Goal: Task Accomplishment & Management: Manage account settings

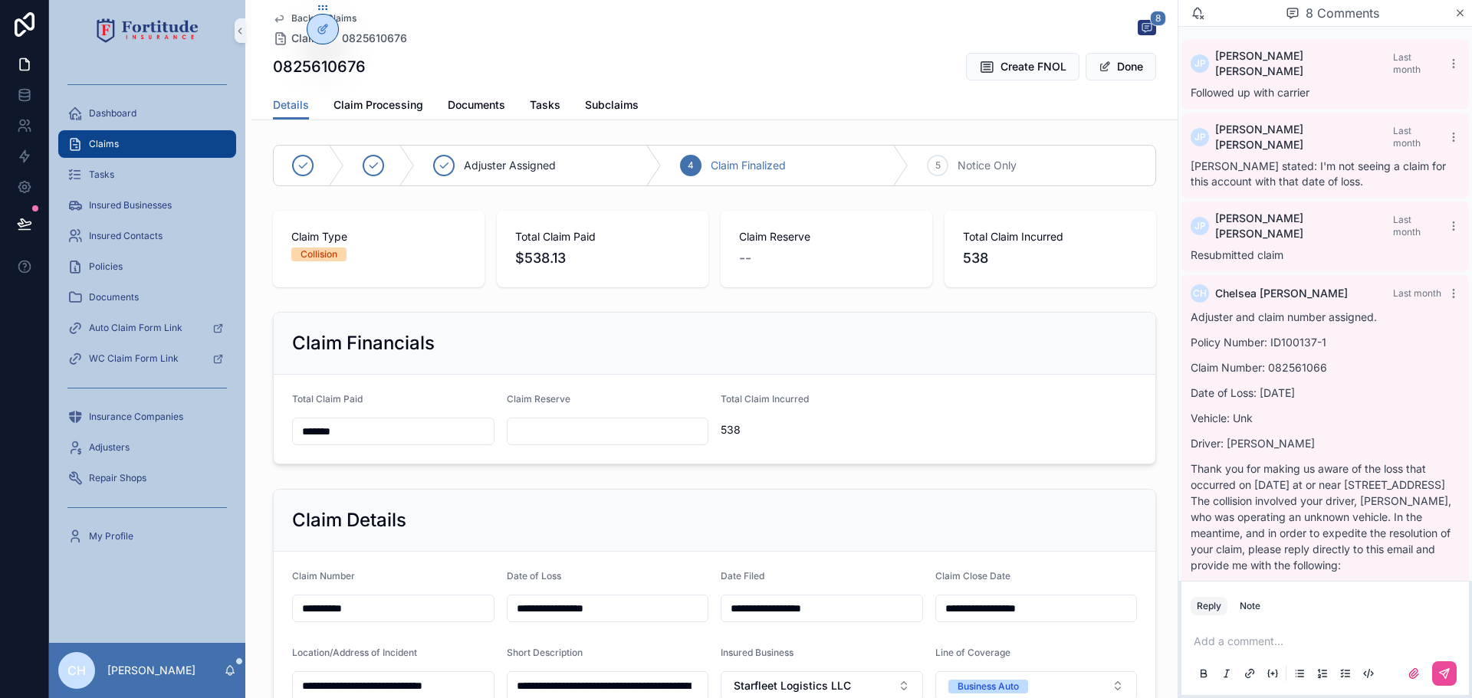
scroll to position [1390, 0]
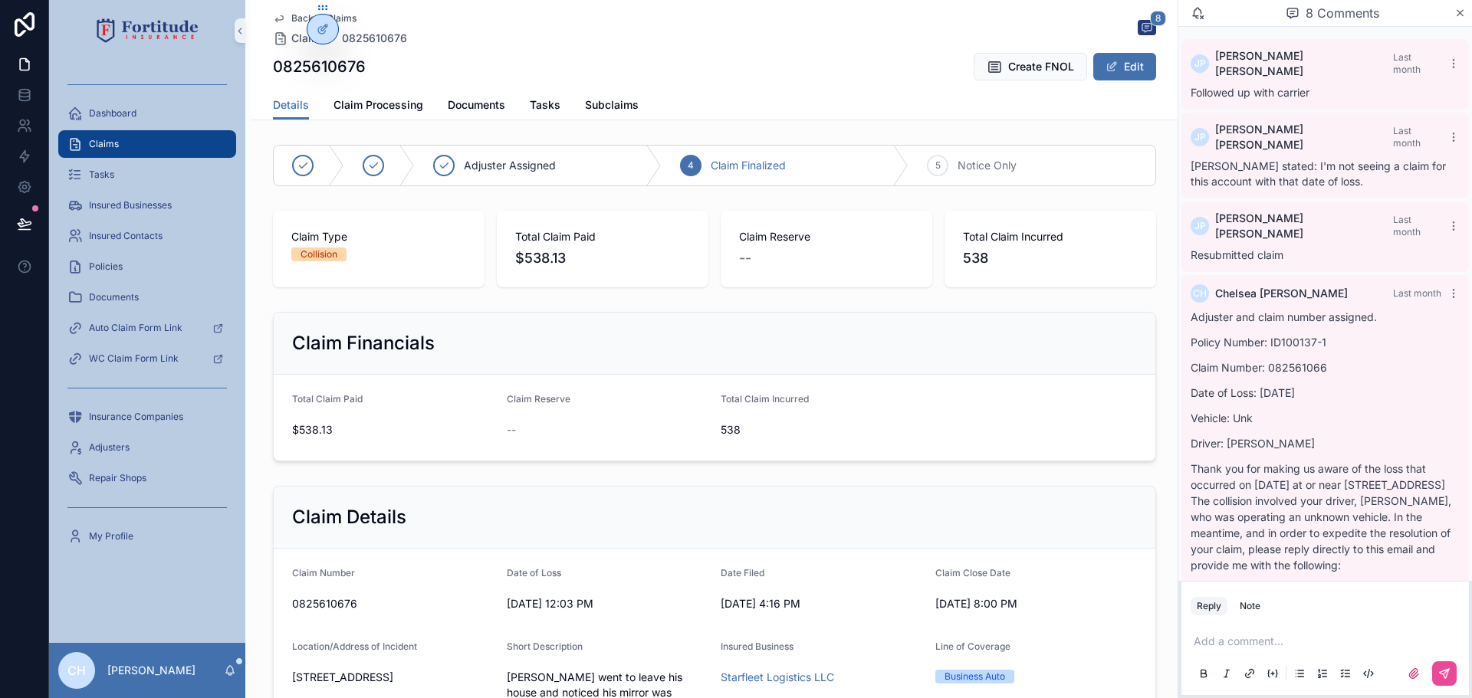
scroll to position [1391, 0]
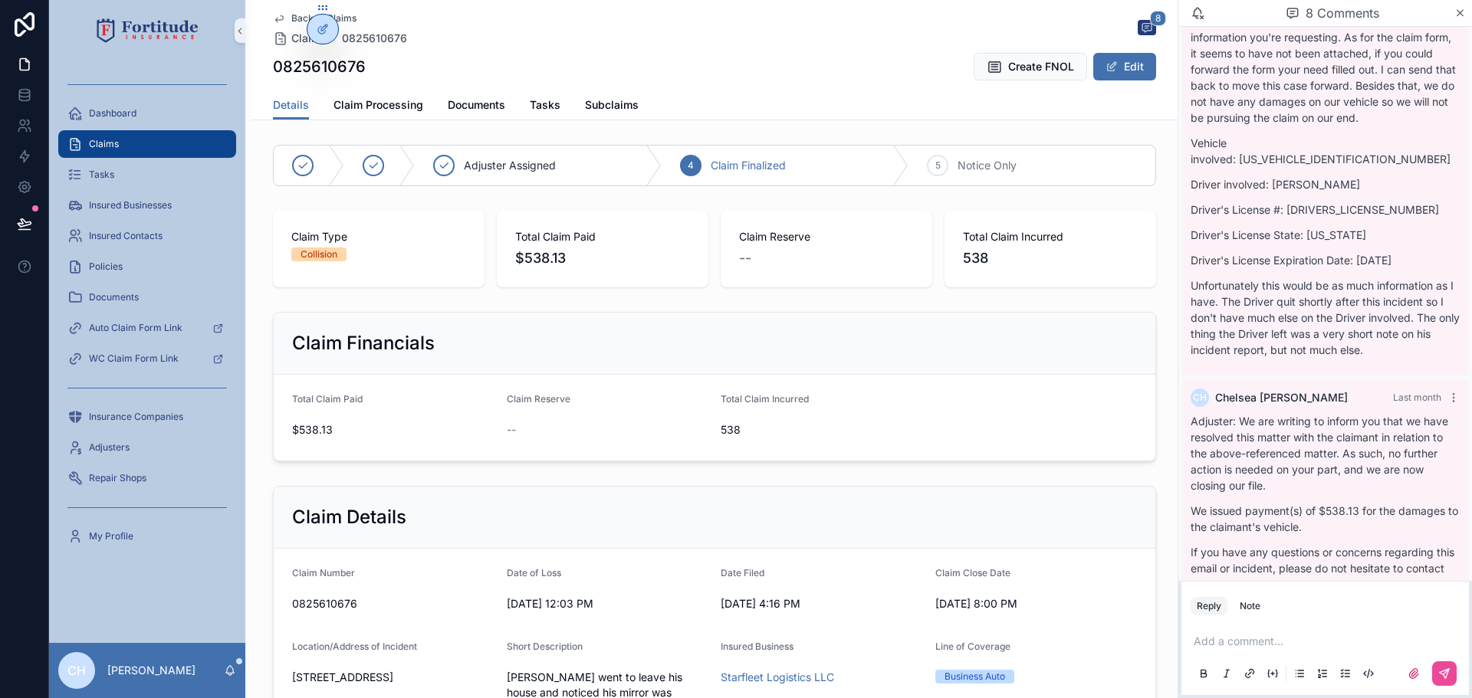
click at [107, 140] on span "Claims" at bounding box center [104, 144] width 30 height 12
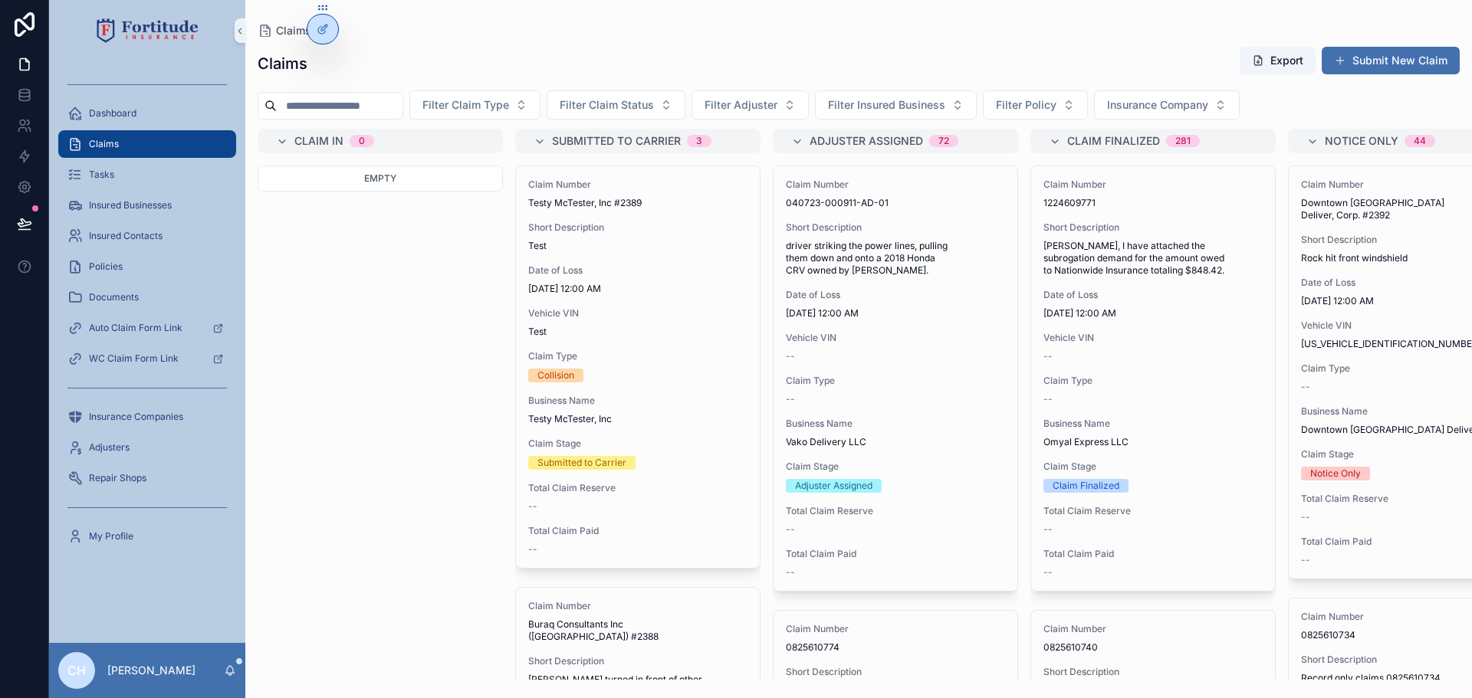
click at [370, 111] on input "scrollable content" at bounding box center [340, 105] width 126 height 21
paste input "**********"
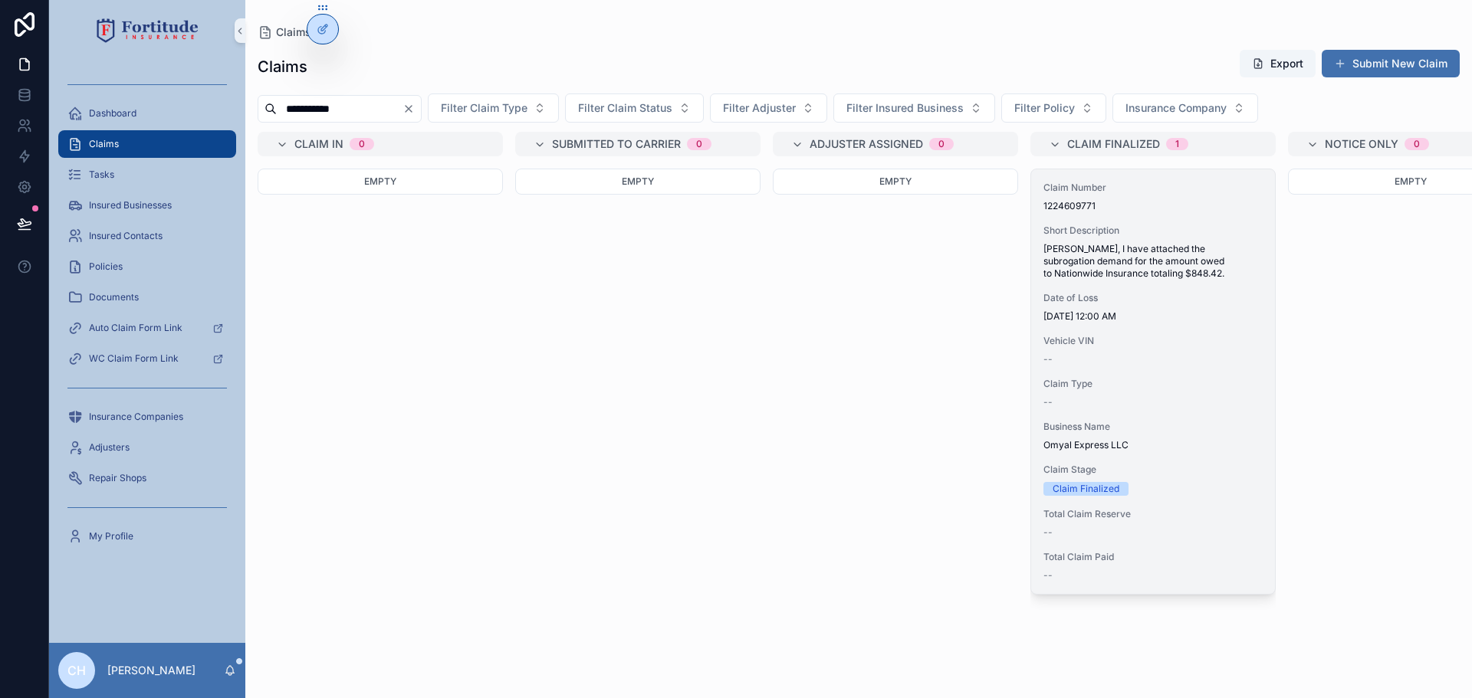
type input "**********"
click at [1194, 386] on span "Claim Type" at bounding box center [1152, 384] width 219 height 12
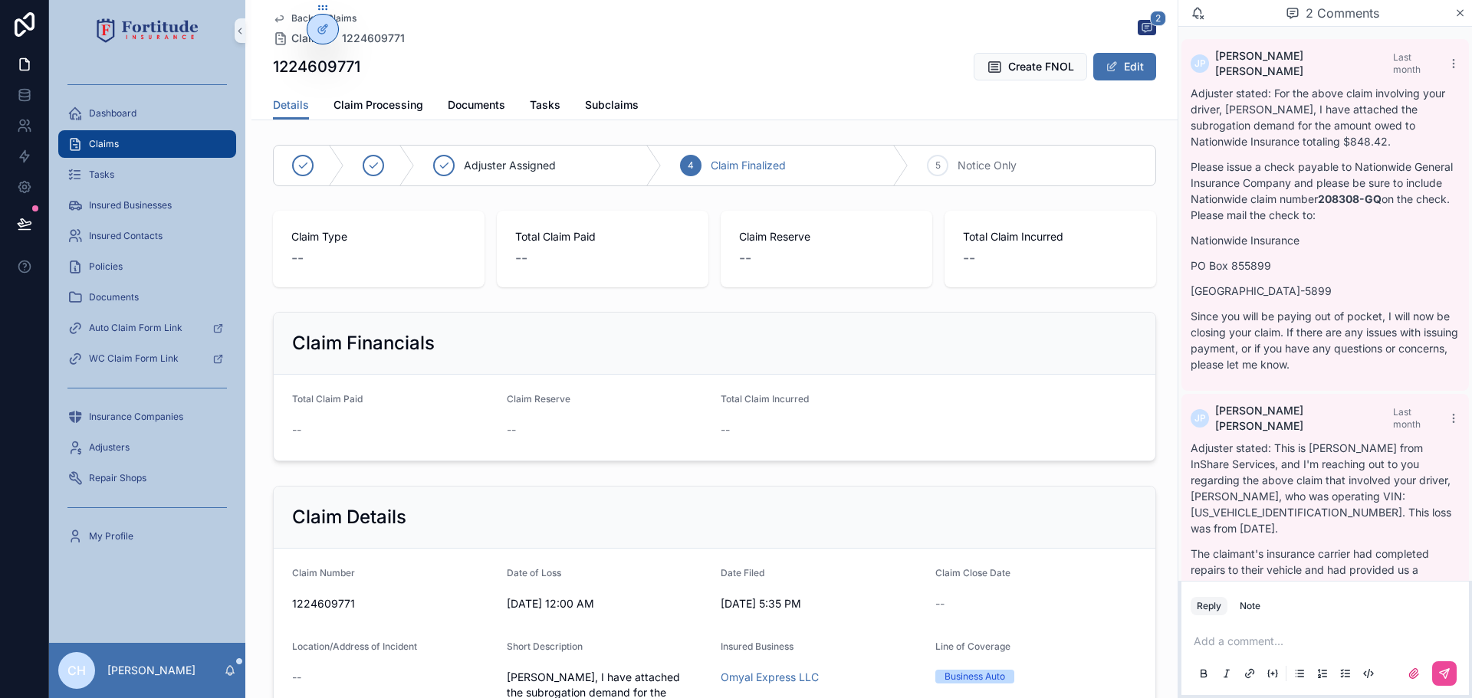
scroll to position [206, 0]
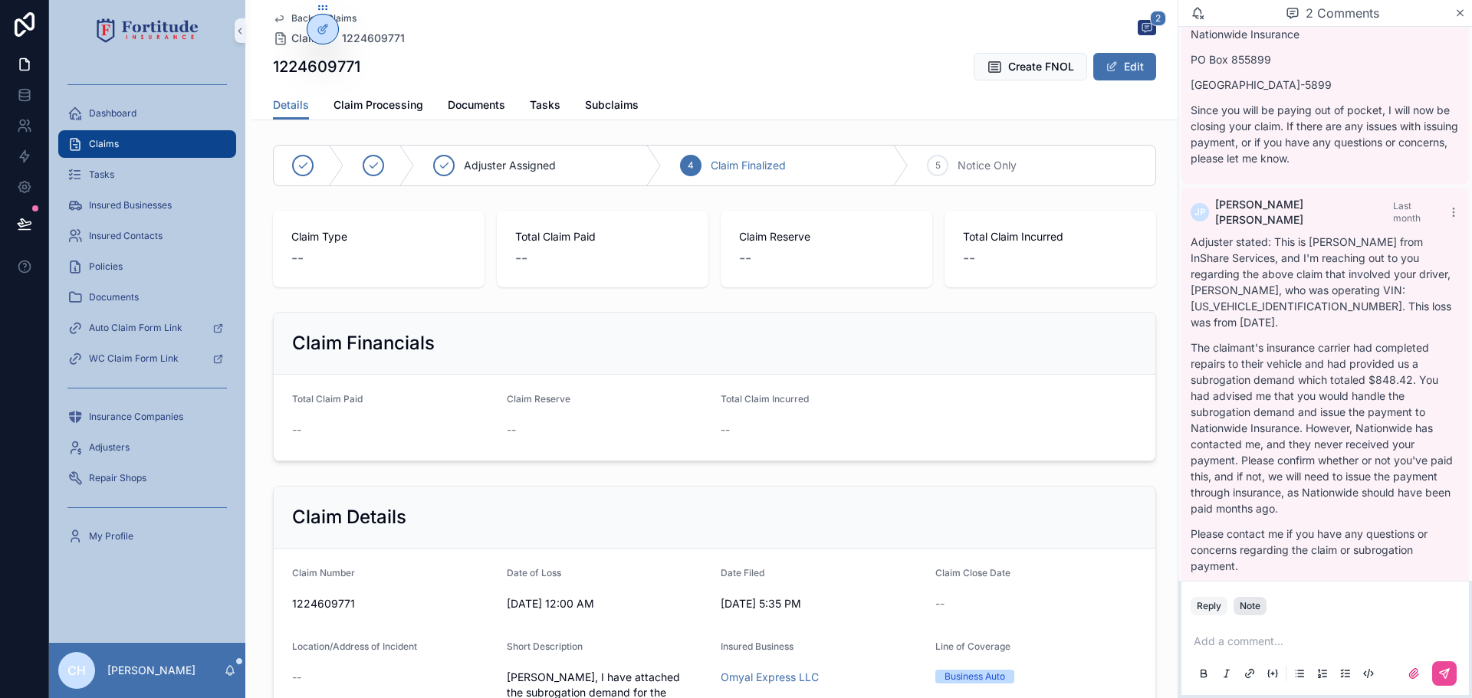
click at [1256, 600] on div "Note" at bounding box center [1250, 606] width 21 height 12
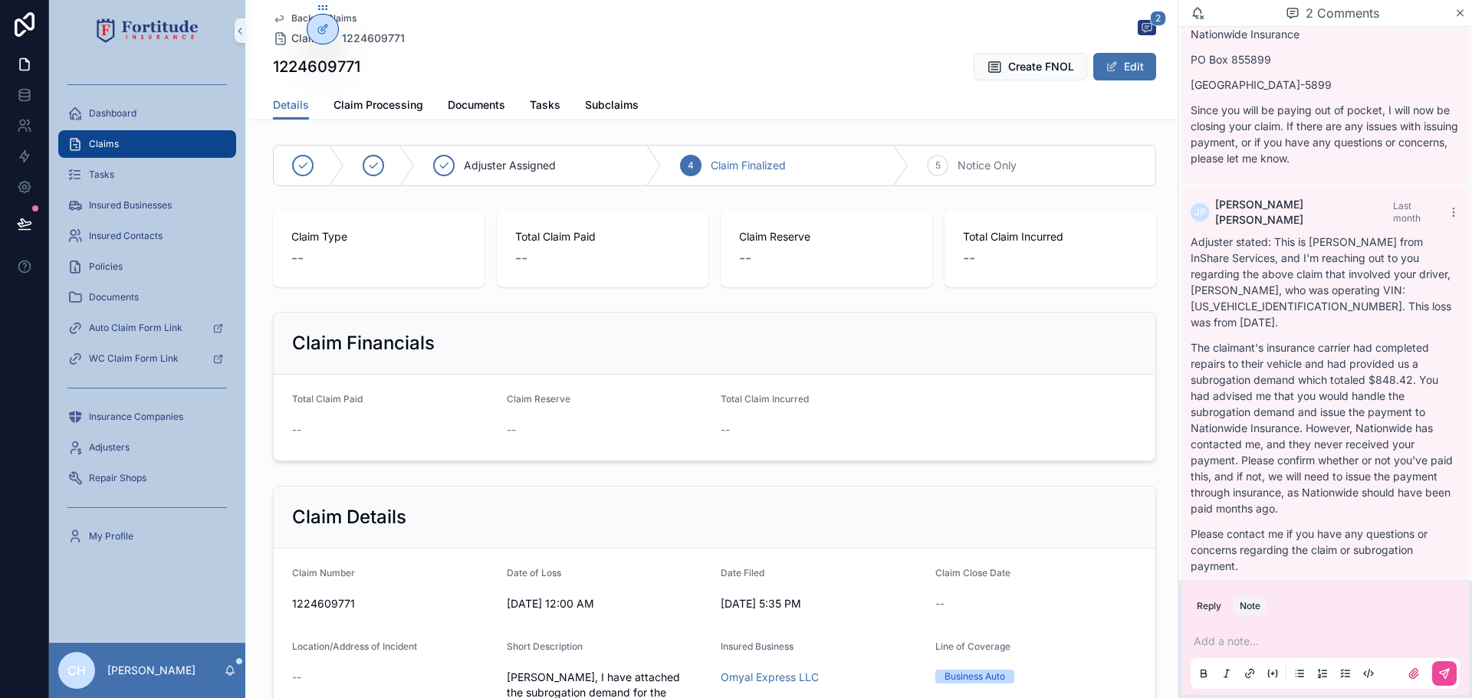
click at [1224, 648] on p "scrollable content" at bounding box center [1328, 641] width 269 height 15
click at [1450, 670] on button "scrollable content" at bounding box center [1444, 674] width 25 height 25
click at [482, 103] on span "Documents" at bounding box center [476, 104] width 57 height 15
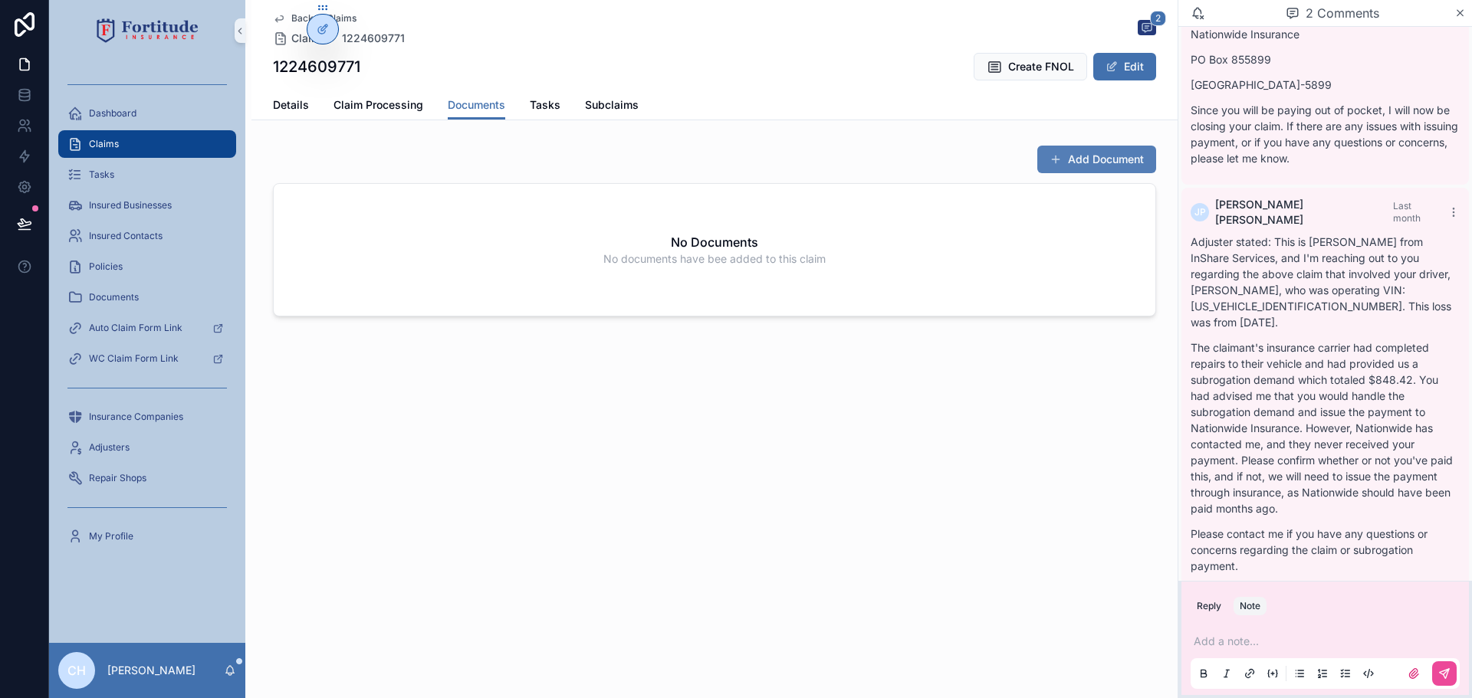
click at [1100, 156] on button "Add Document" at bounding box center [1096, 160] width 119 height 28
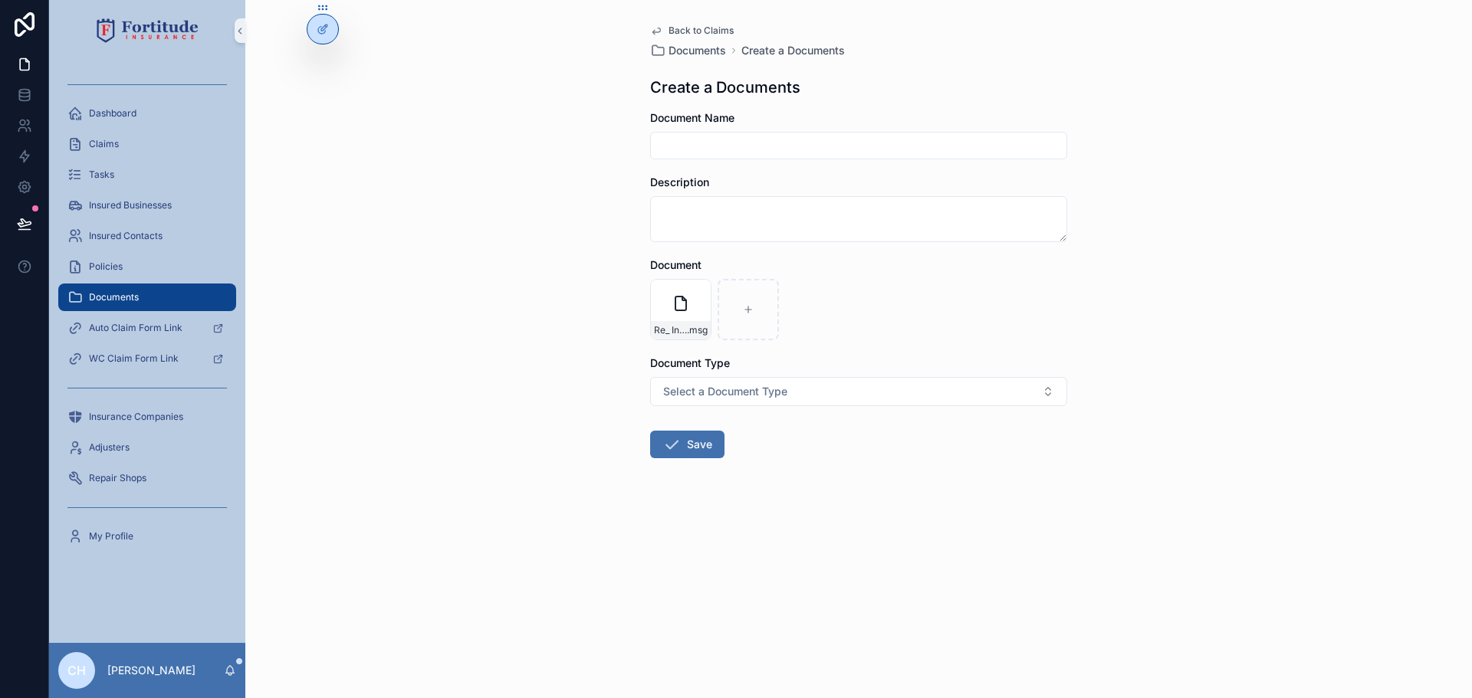
click at [750, 140] on input "scrollable content" at bounding box center [858, 145] width 415 height 21
type input "*****"
click at [672, 448] on icon "scrollable content" at bounding box center [671, 444] width 18 height 18
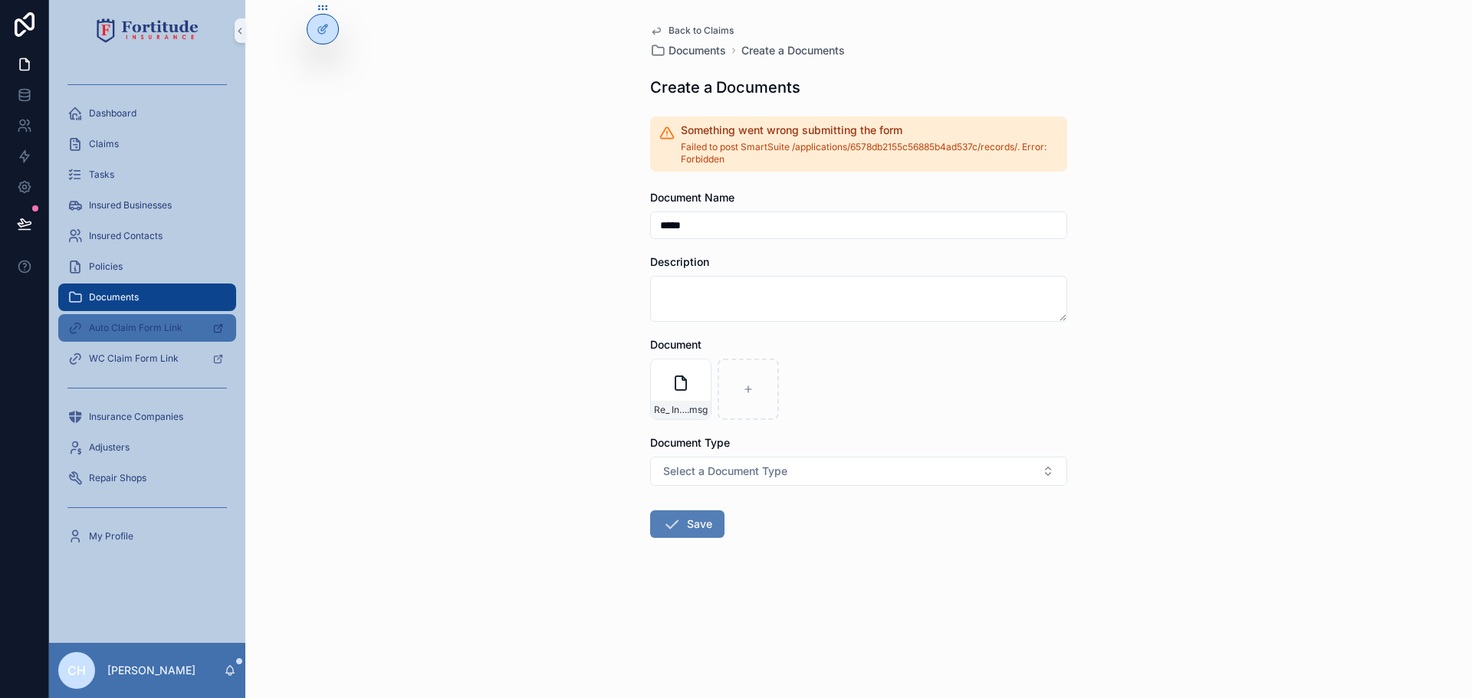
click at [222, 330] on icon "scrollable content" at bounding box center [217, 328] width 11 height 11
